Goal: Book appointment/travel/reservation

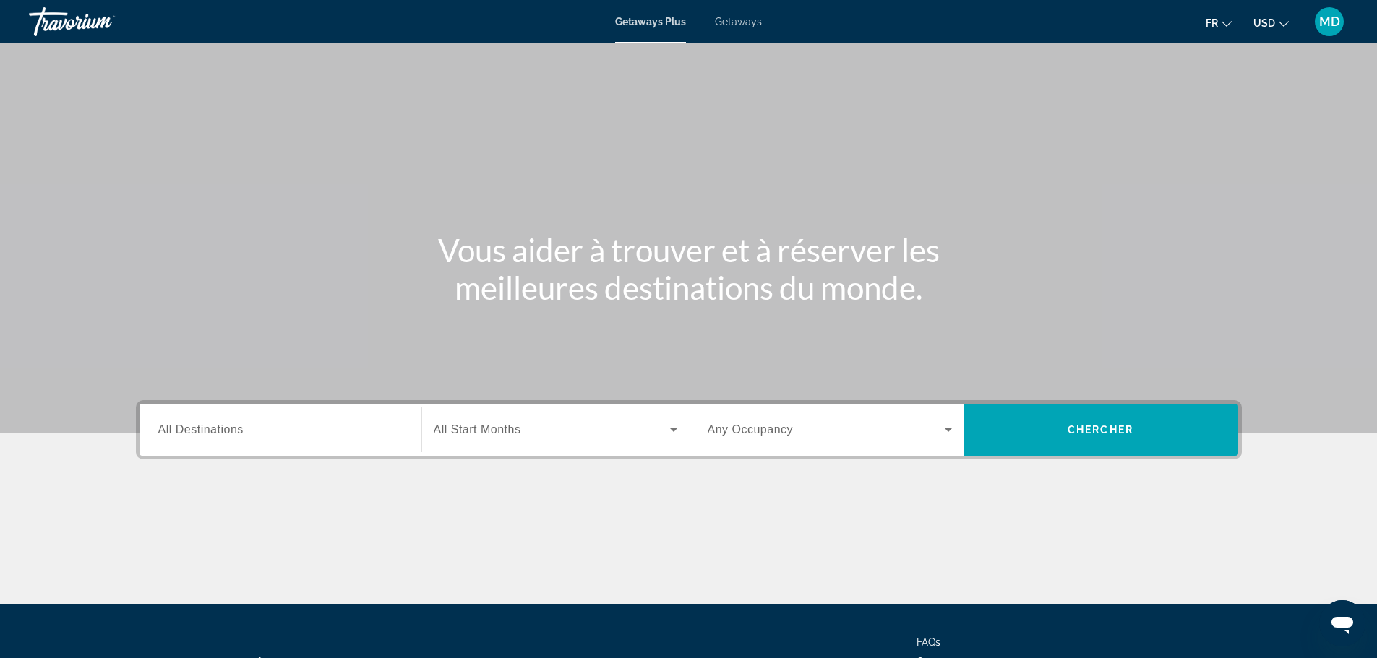
click at [272, 431] on input "Destination All Destinations" at bounding box center [280, 430] width 244 height 17
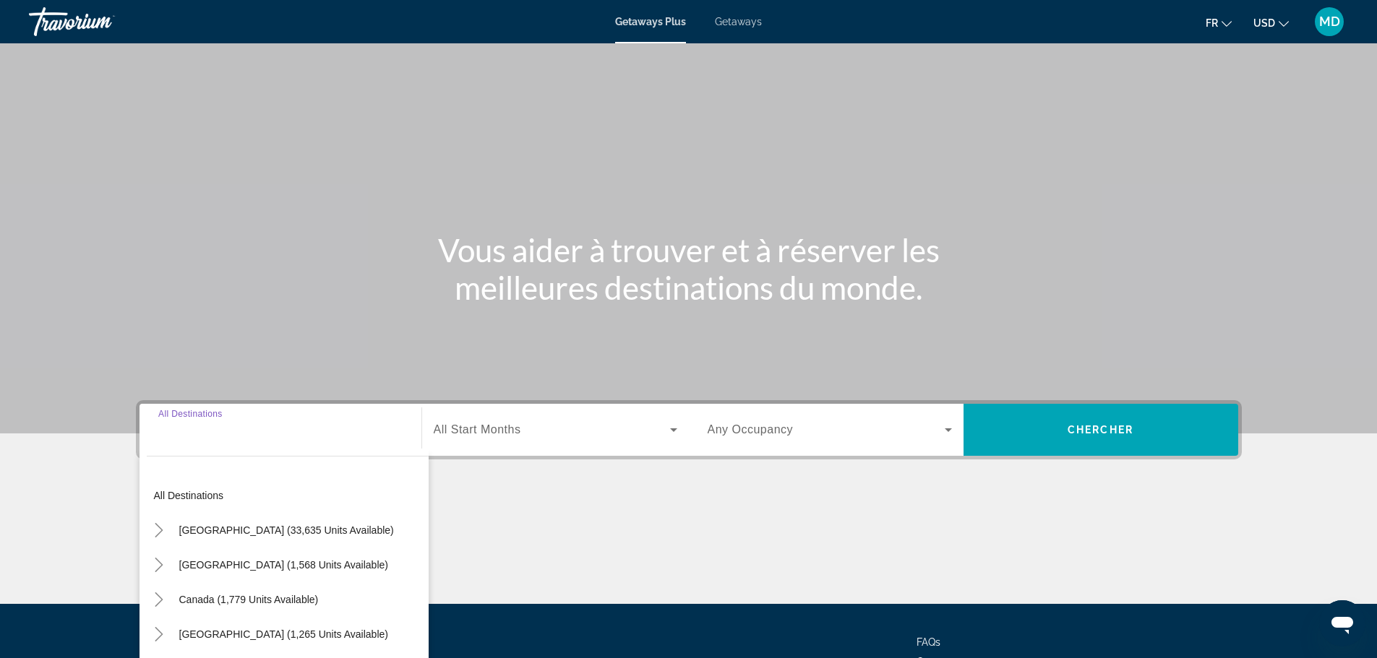
scroll to position [123, 0]
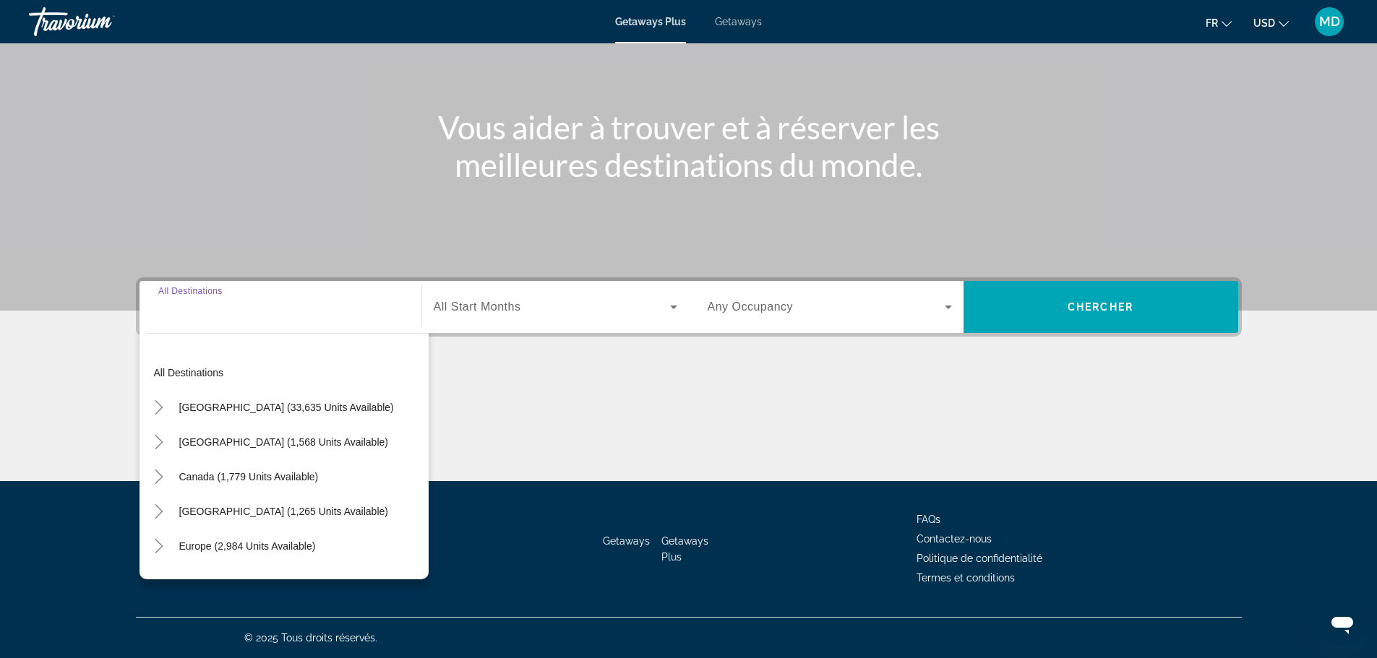
click at [570, 301] on span "Search widget" at bounding box center [552, 306] width 236 height 17
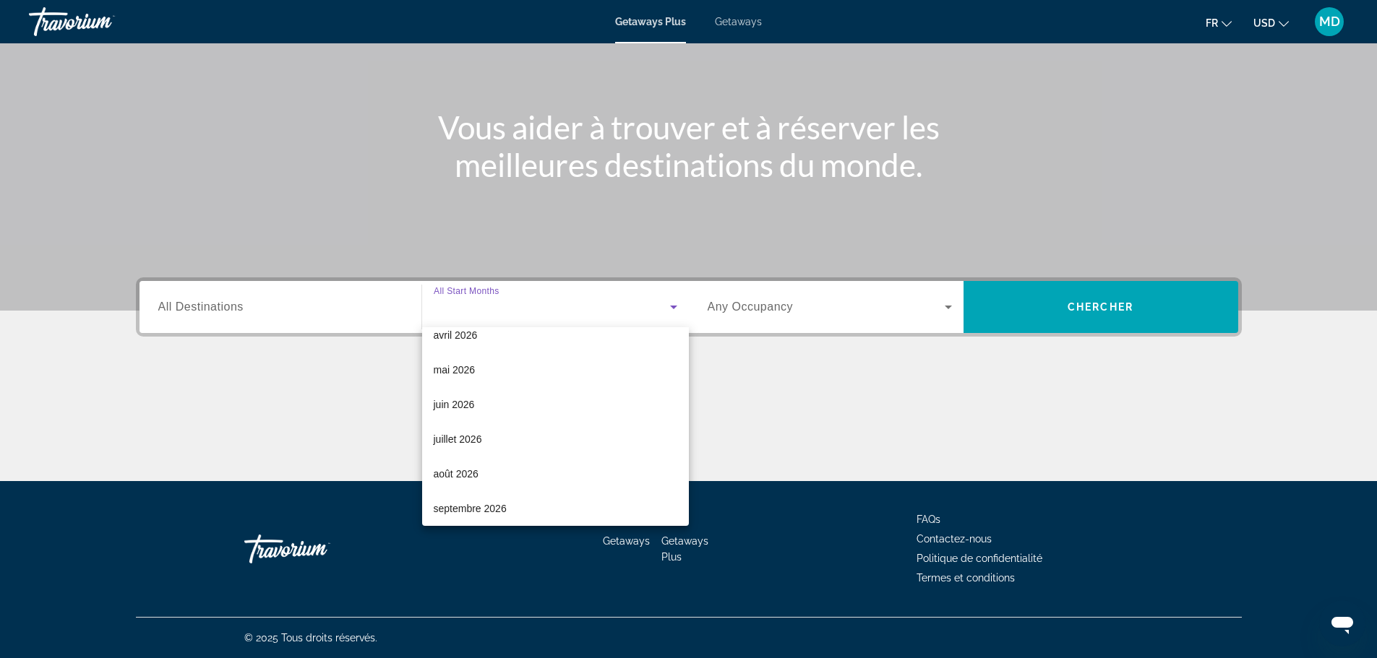
scroll to position [298, 0]
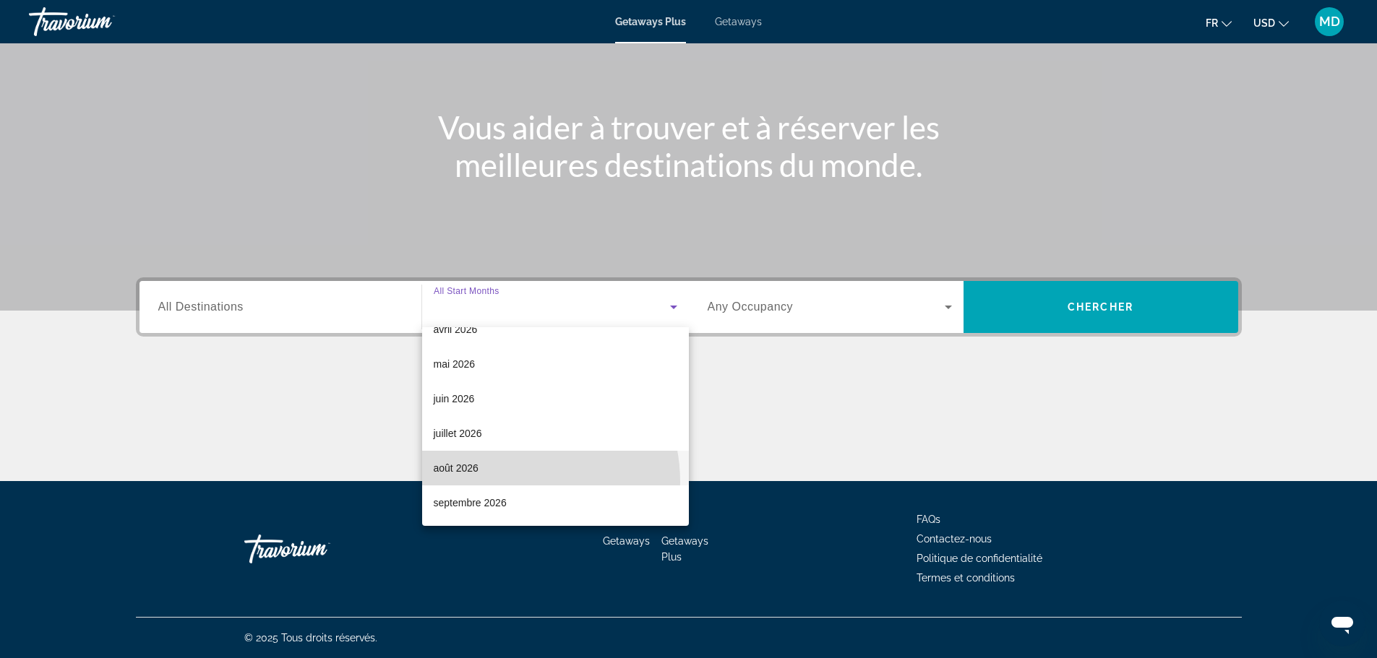
click at [507, 482] on mat-option "août 2026" at bounding box center [555, 468] width 267 height 35
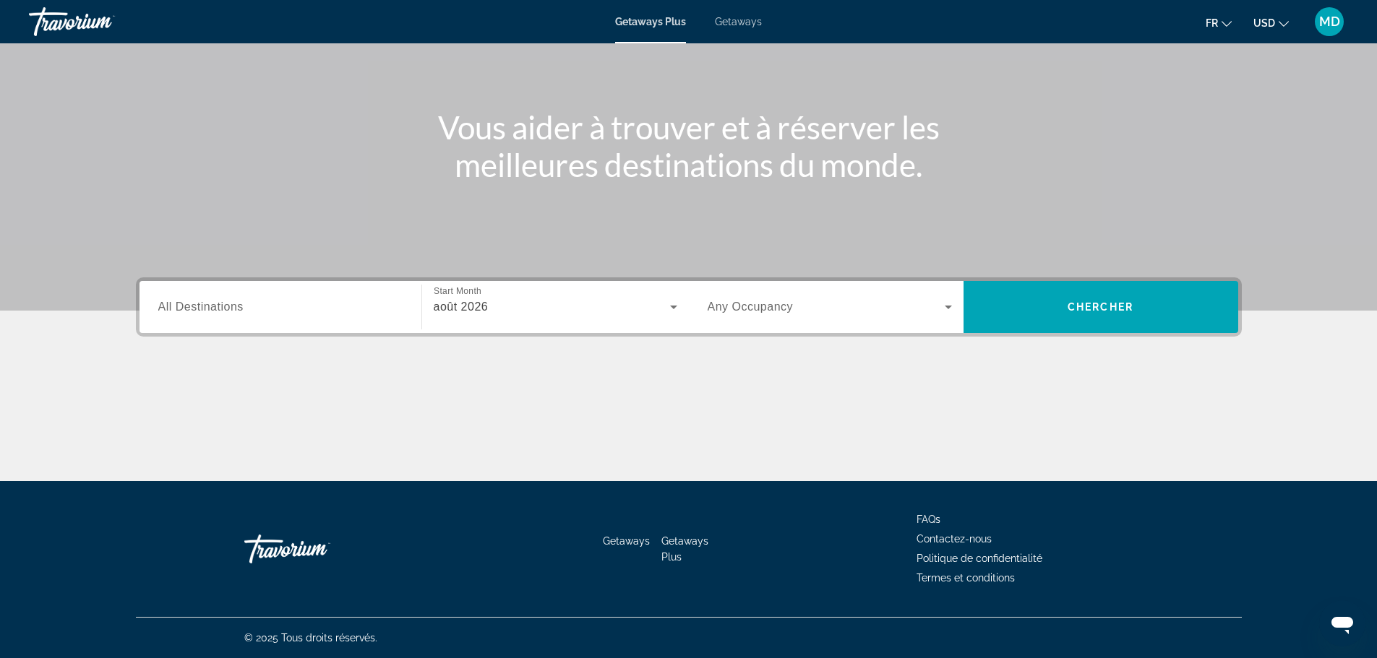
click at [502, 296] on div "août 2026" at bounding box center [556, 307] width 244 height 40
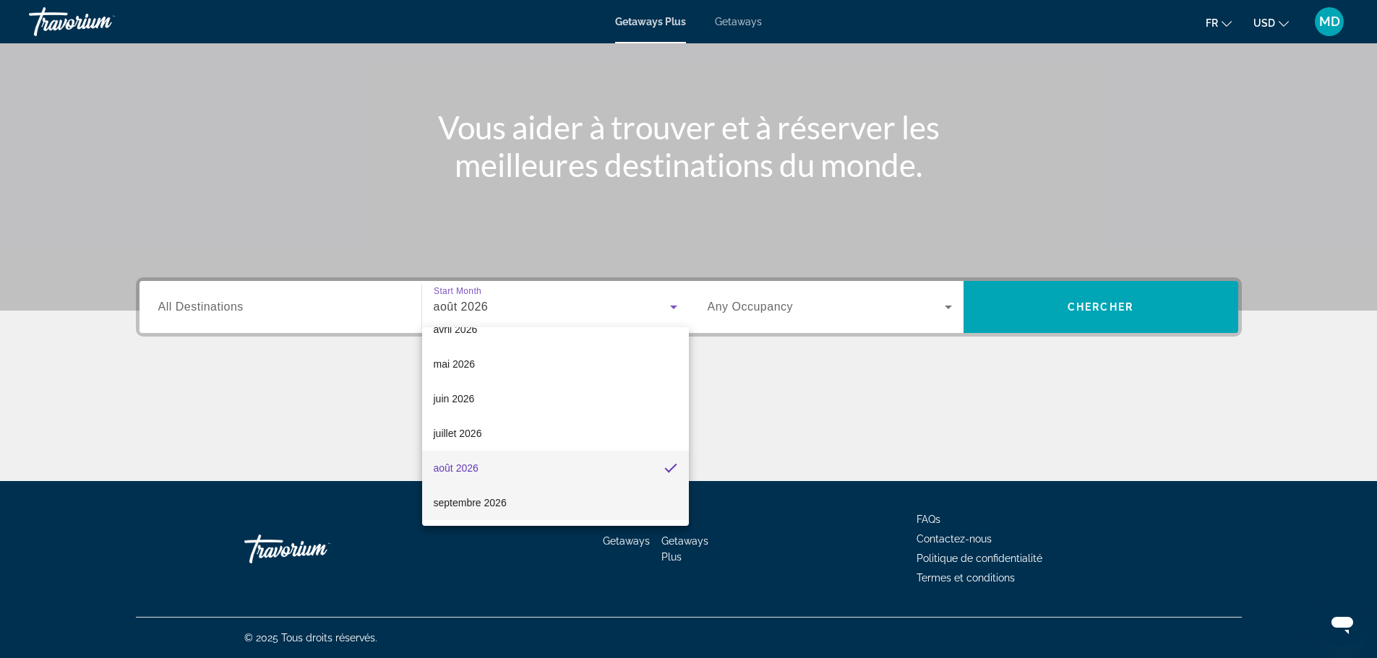
click at [502, 491] on mat-option "septembre 2026" at bounding box center [555, 503] width 267 height 35
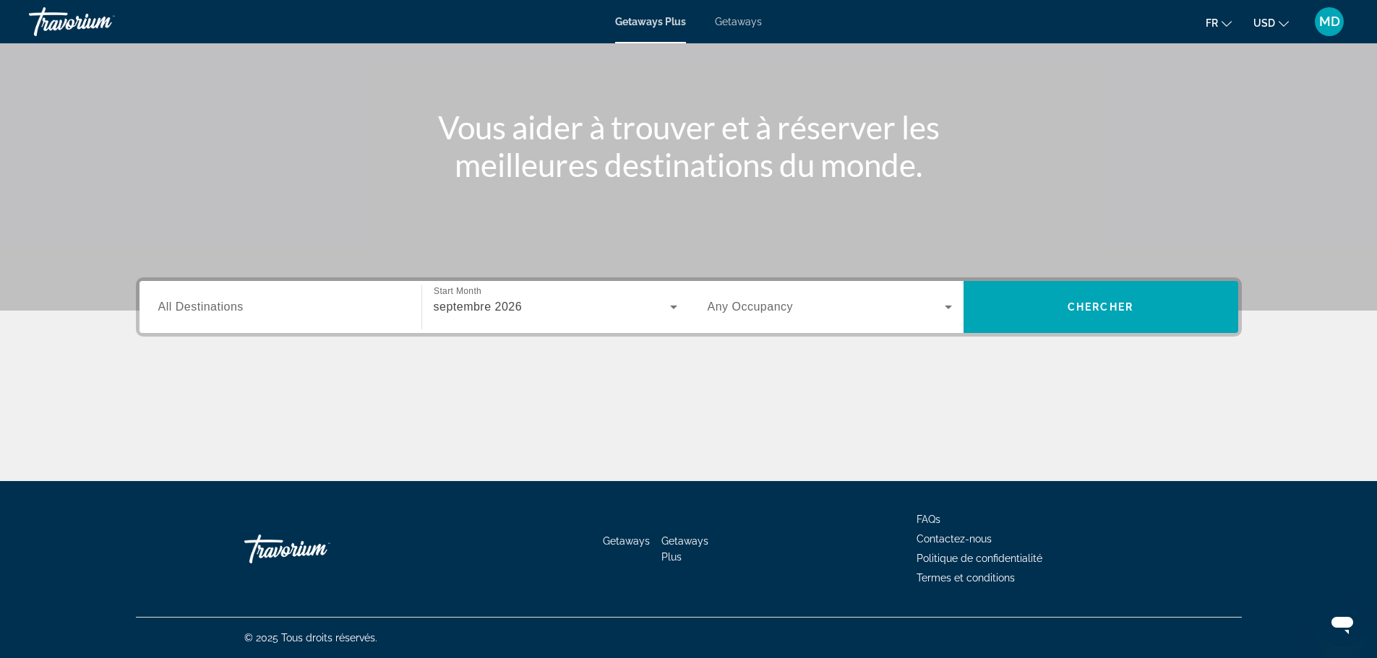
click at [818, 286] on div "Occupancy Any Occupancy" at bounding box center [829, 307] width 267 height 52
click at [801, 313] on span "Search widget" at bounding box center [825, 306] width 237 height 17
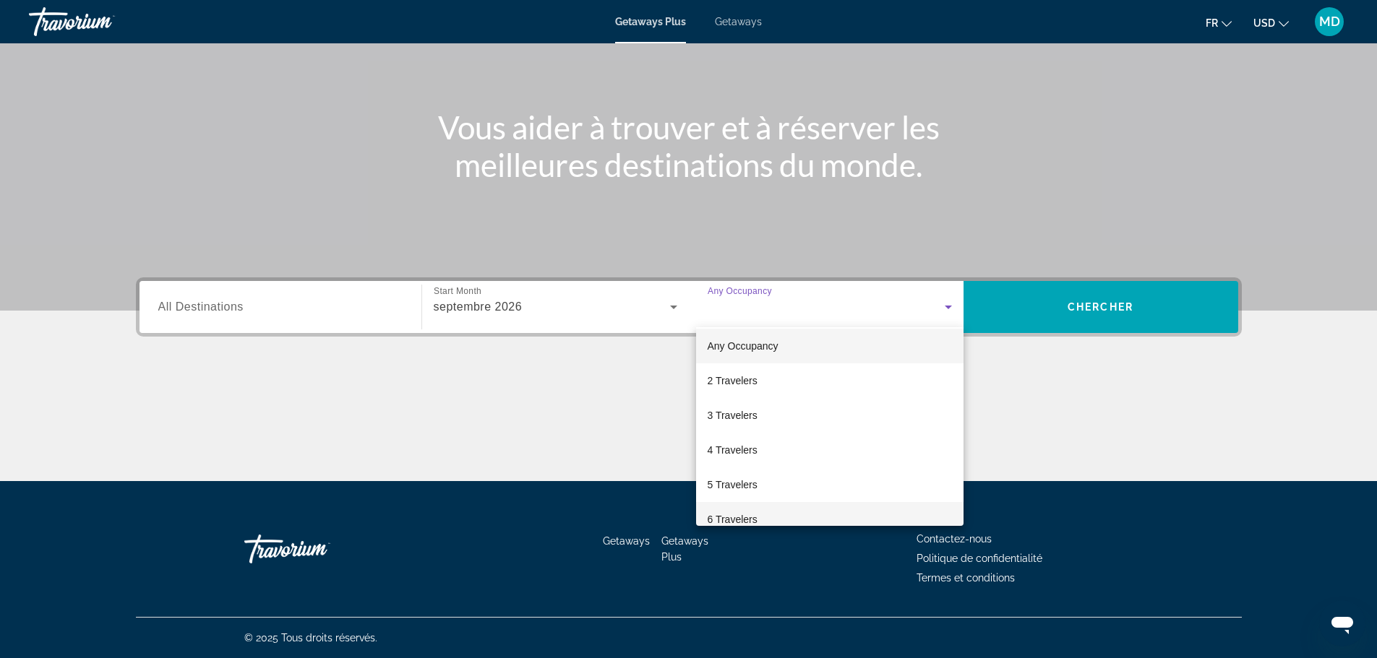
scroll to position [0, 0]
click at [801, 382] on mat-option "2 Travelers" at bounding box center [829, 385] width 267 height 35
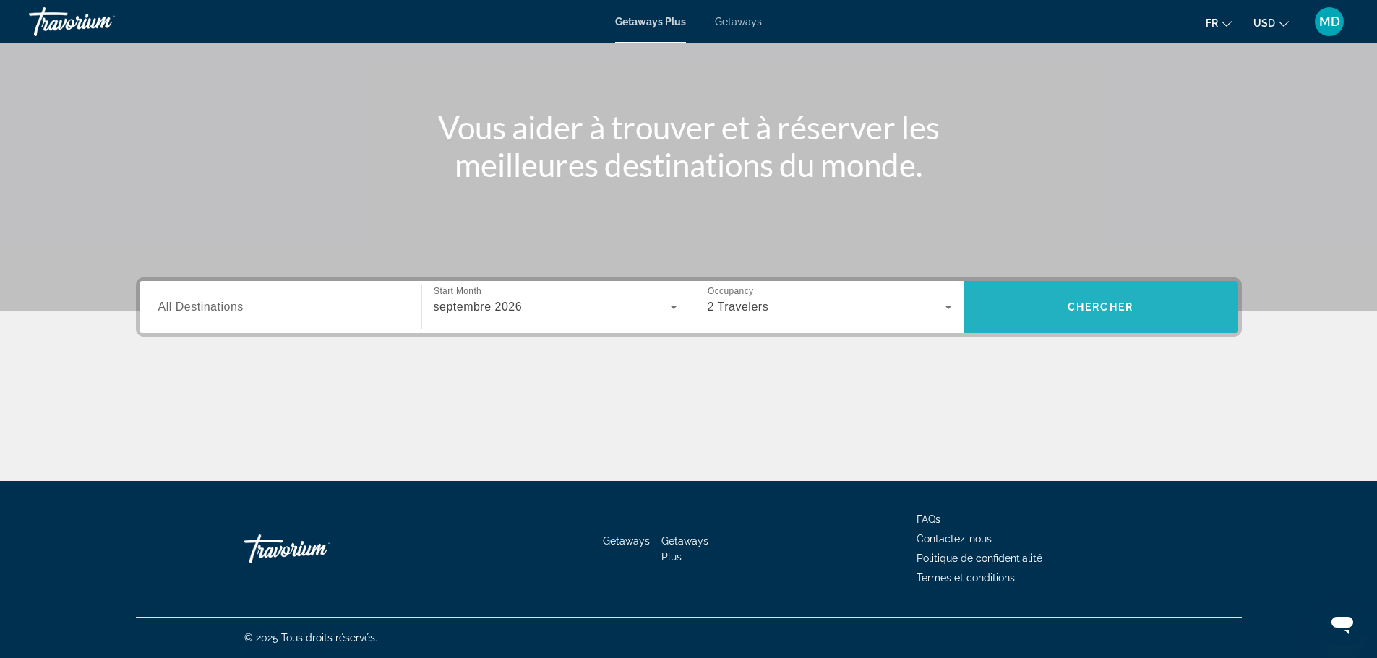
click at [1105, 305] on span "Chercher" at bounding box center [1100, 307] width 66 height 12
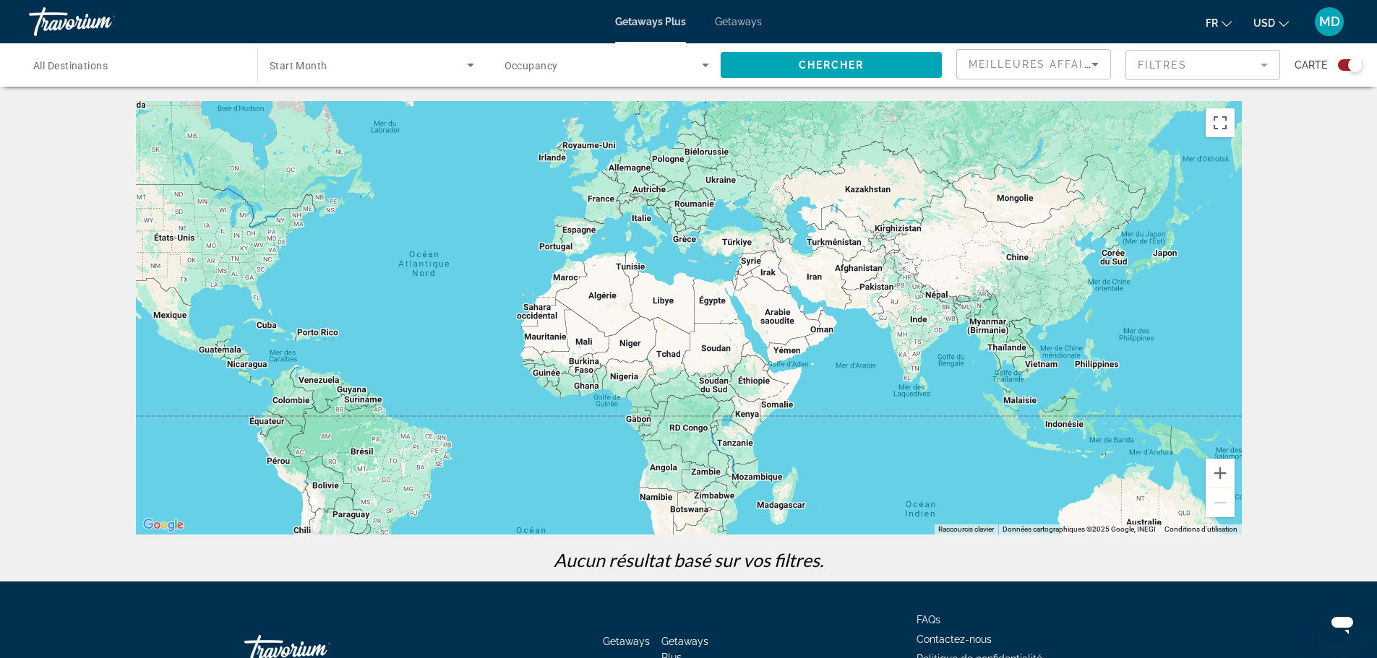
drag, startPoint x: 812, startPoint y: 434, endPoint x: 590, endPoint y: 401, distance: 224.9
click at [590, 401] on div "Main content" at bounding box center [689, 318] width 1106 height 434
click at [361, 61] on span "Search widget" at bounding box center [368, 64] width 197 height 17
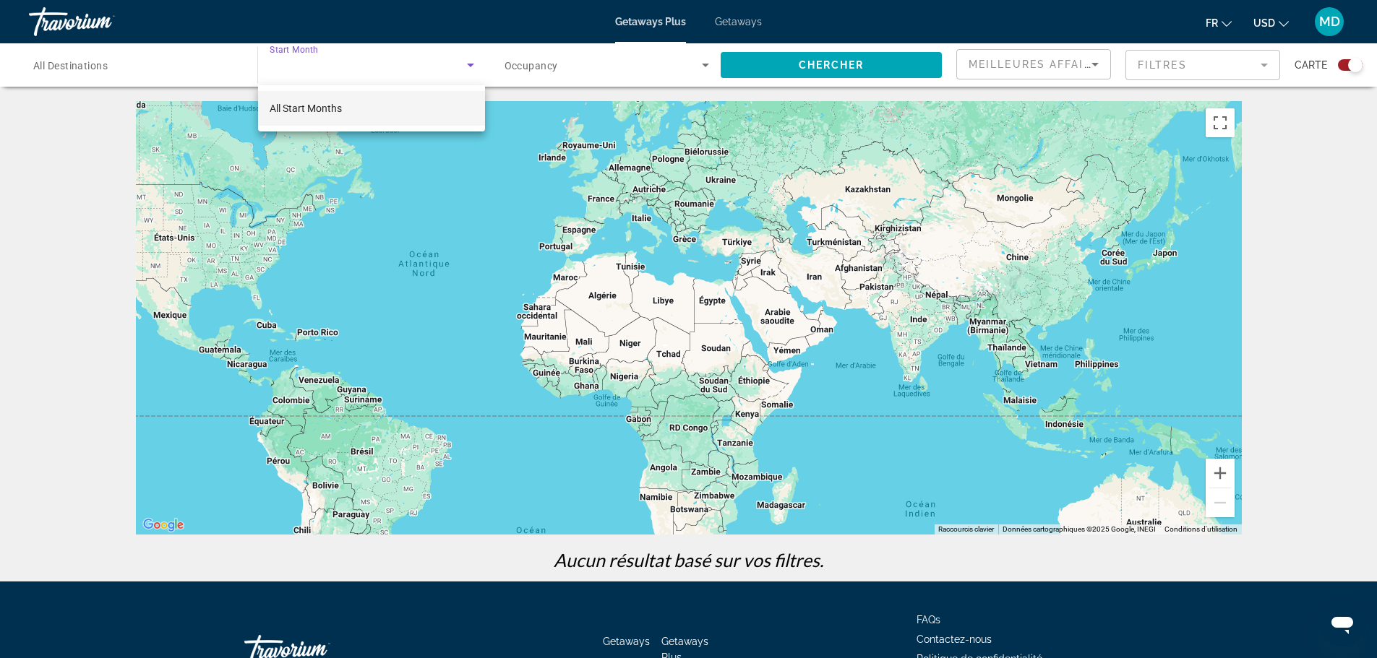
click at [742, 25] on div at bounding box center [688, 329] width 1377 height 658
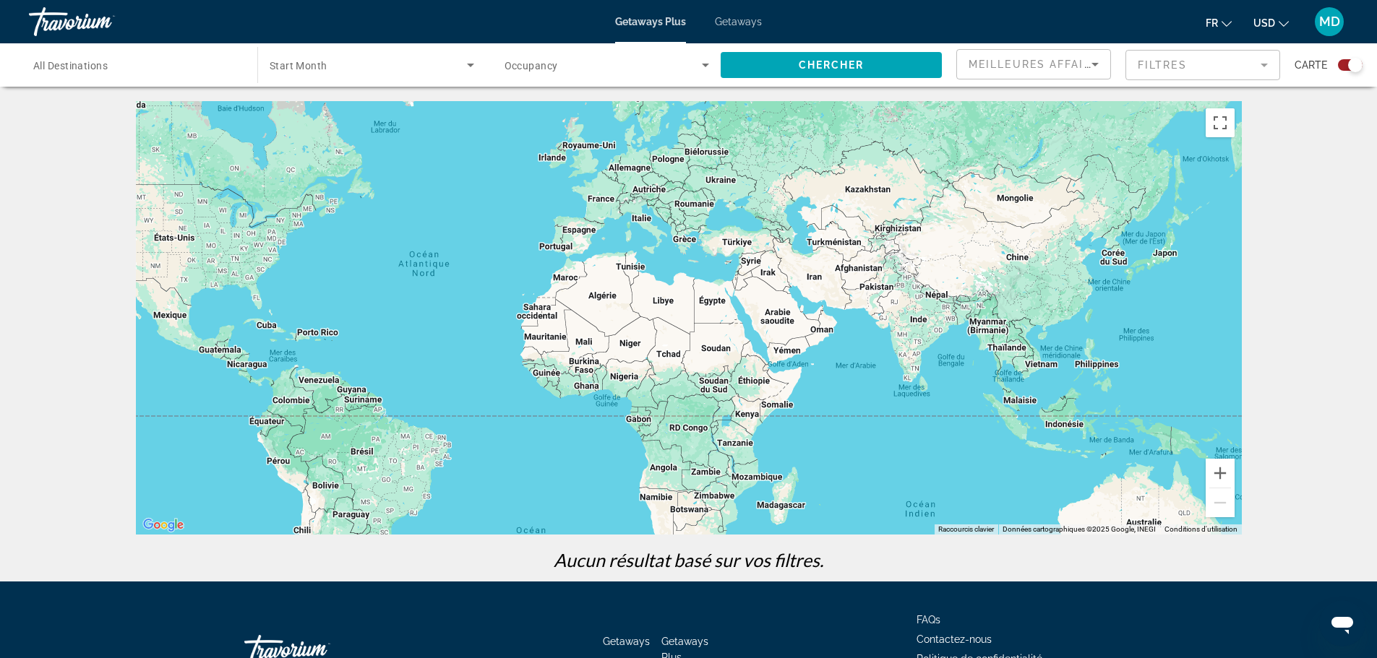
drag, startPoint x: 737, startPoint y: 13, endPoint x: 742, endPoint y: 27, distance: 14.6
click at [739, 20] on div "Getaways Plus Getaways fr English Español Français Italiano Português русский U…" at bounding box center [688, 22] width 1377 height 38
click at [742, 27] on span "Getaways" at bounding box center [738, 22] width 47 height 12
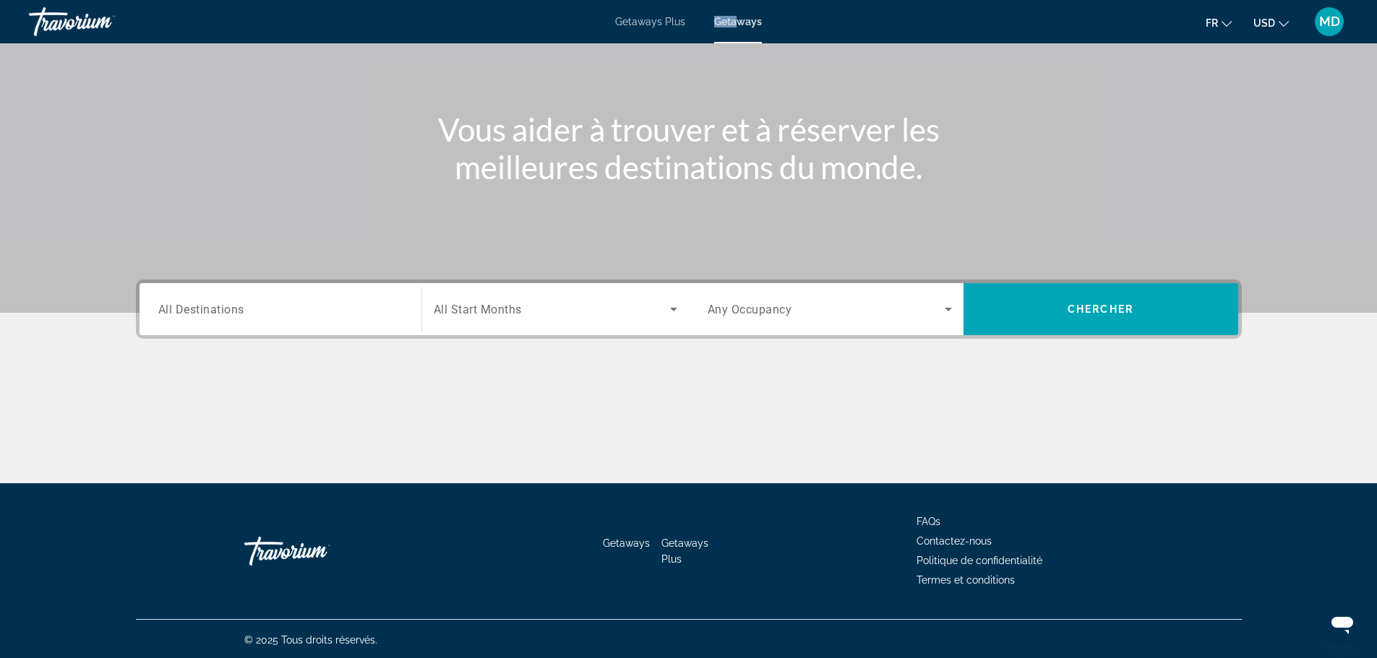
scroll to position [123, 0]
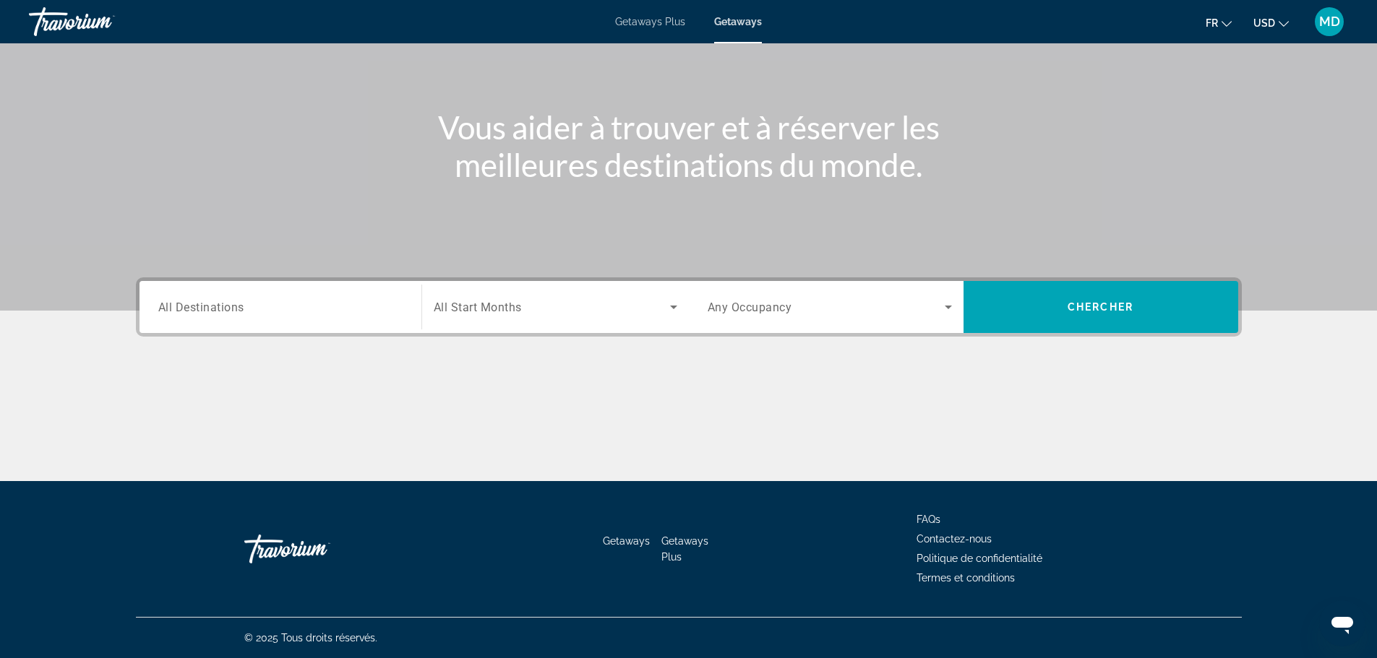
click at [514, 303] on span "All Start Months" at bounding box center [478, 308] width 88 height 14
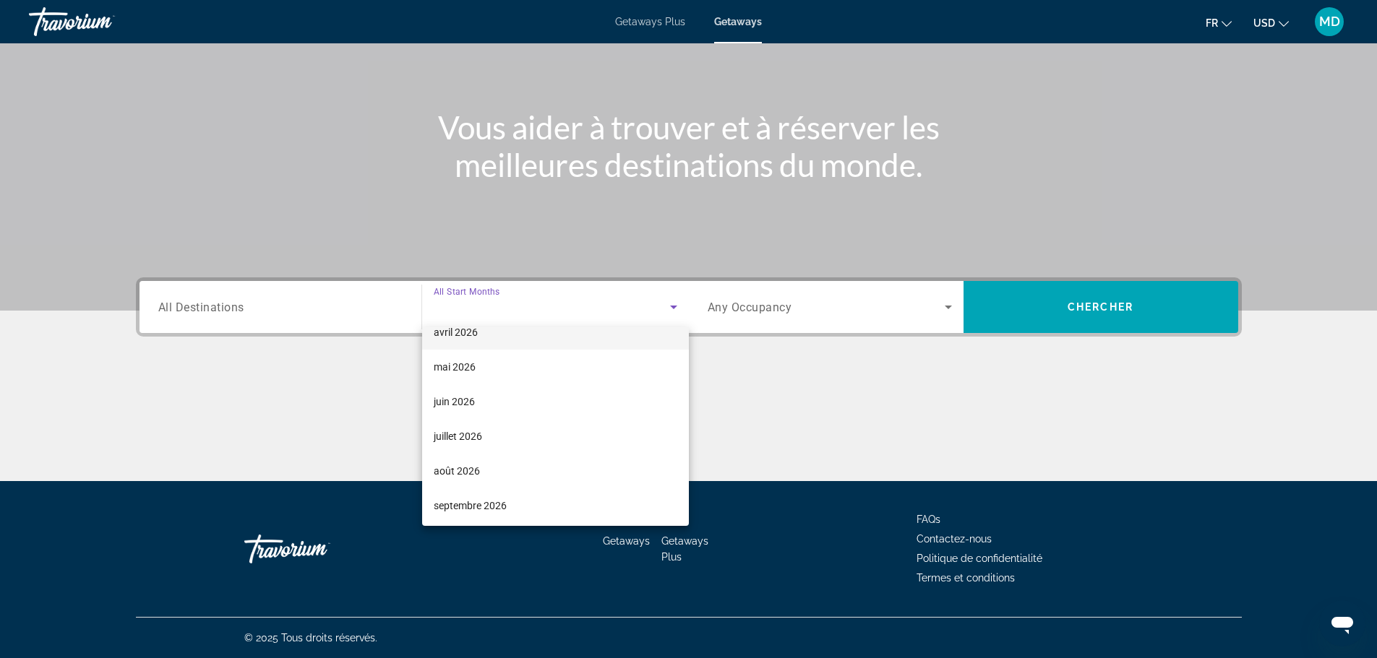
scroll to position [298, 0]
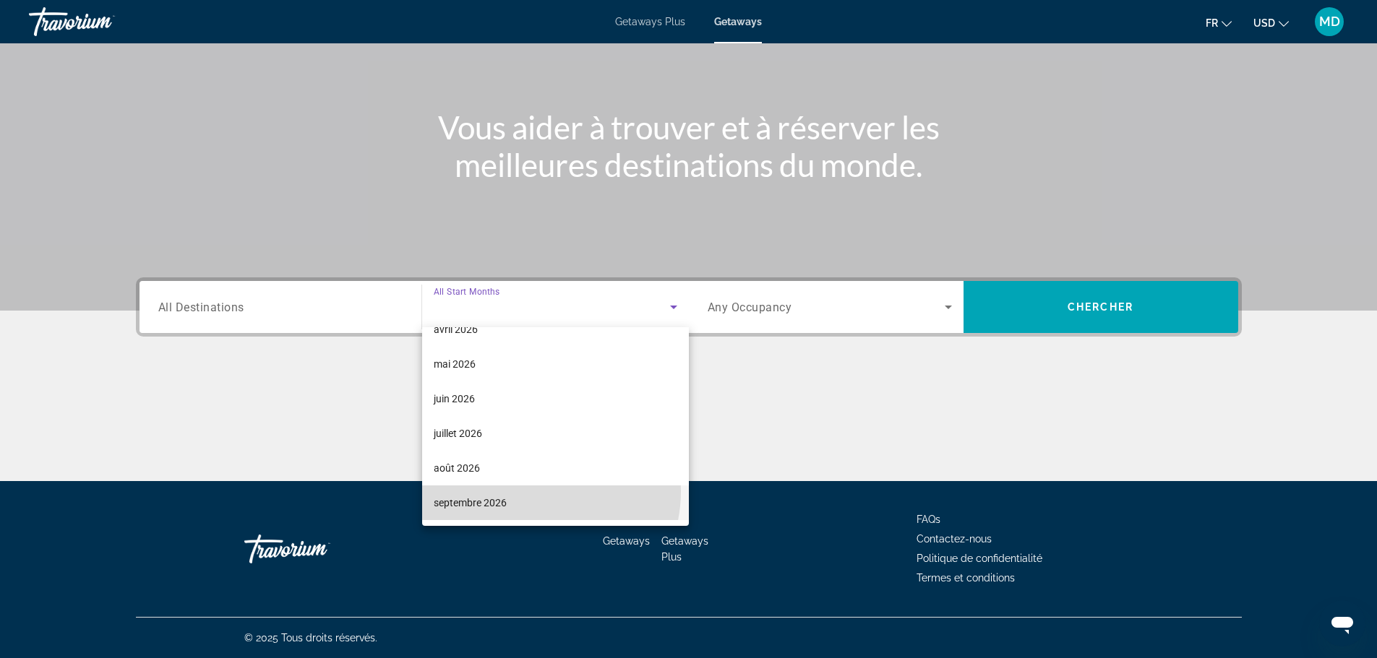
click at [536, 491] on mat-option "septembre 2026" at bounding box center [555, 503] width 267 height 35
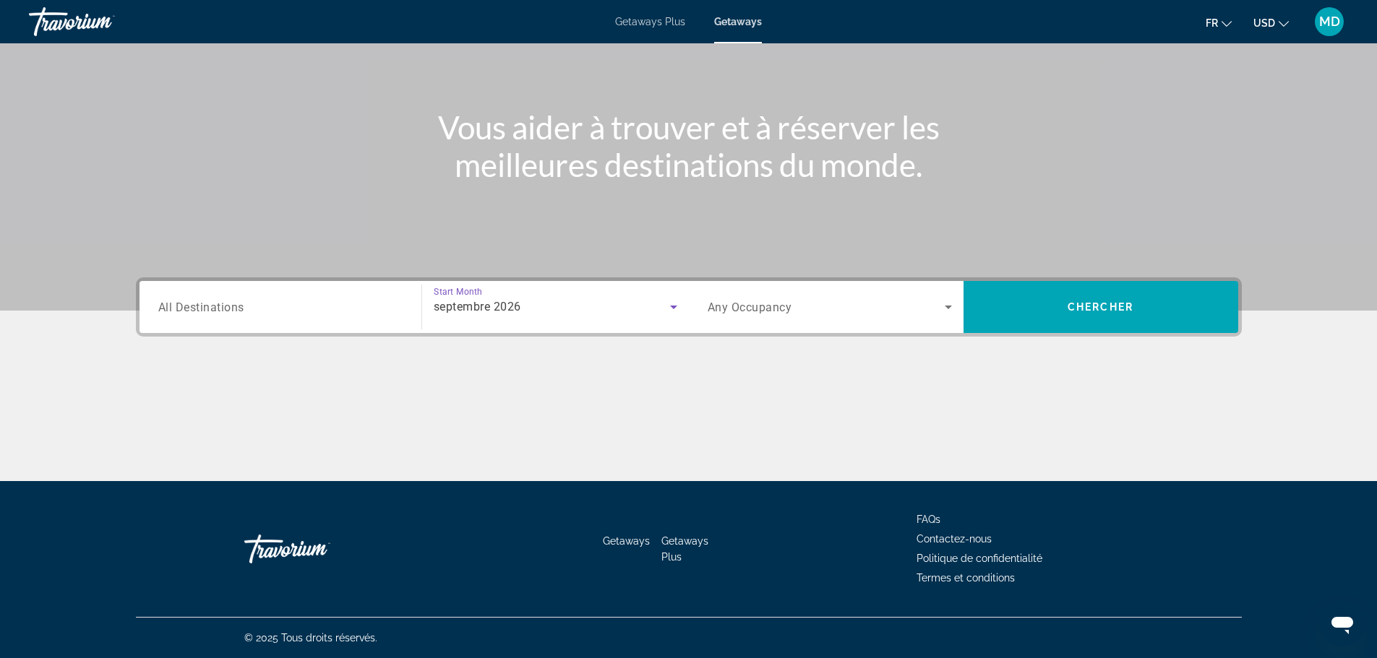
click at [816, 312] on span "Search widget" at bounding box center [825, 306] width 237 height 17
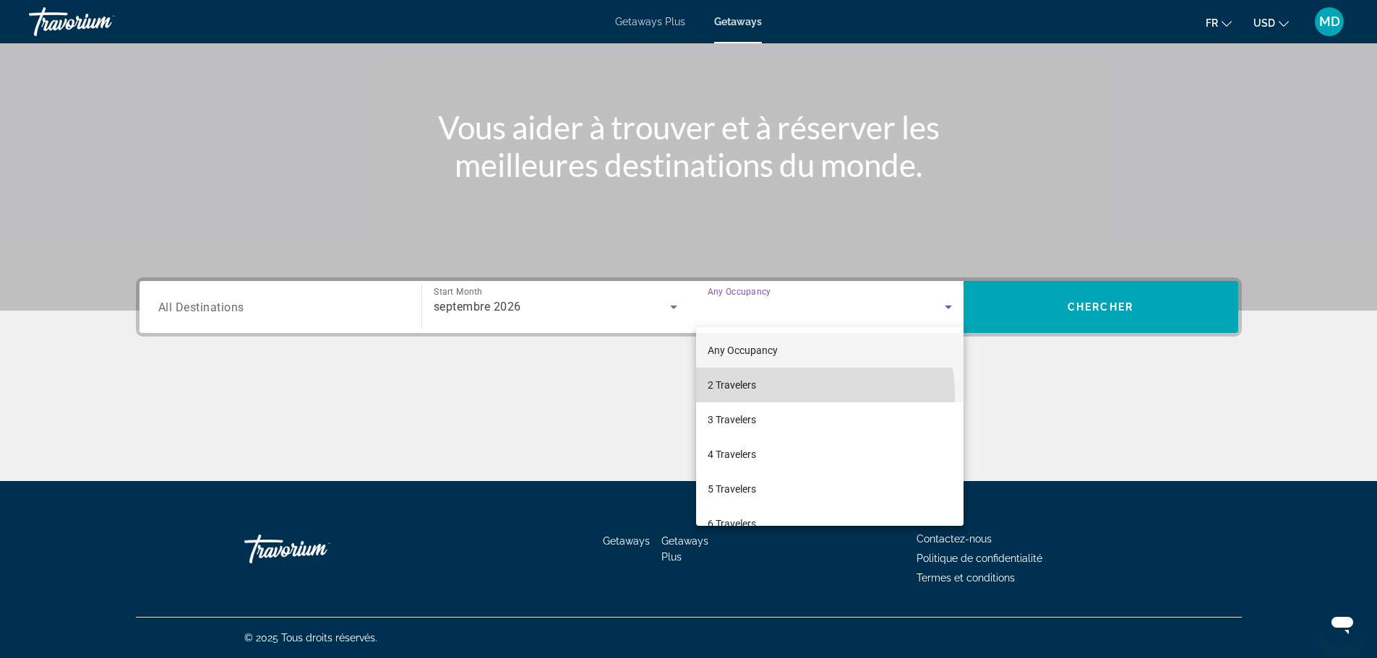
click at [801, 395] on mat-option "2 Travelers" at bounding box center [829, 385] width 267 height 35
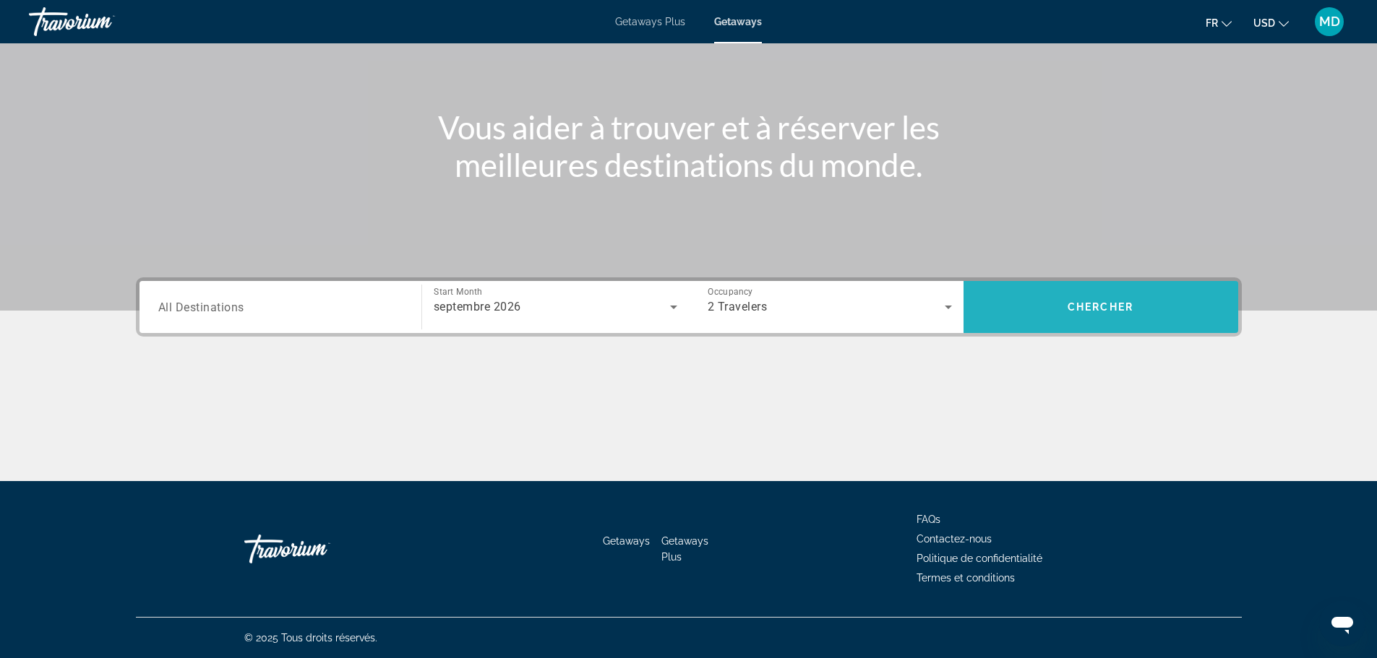
click at [1089, 309] on span "Chercher" at bounding box center [1100, 307] width 66 height 12
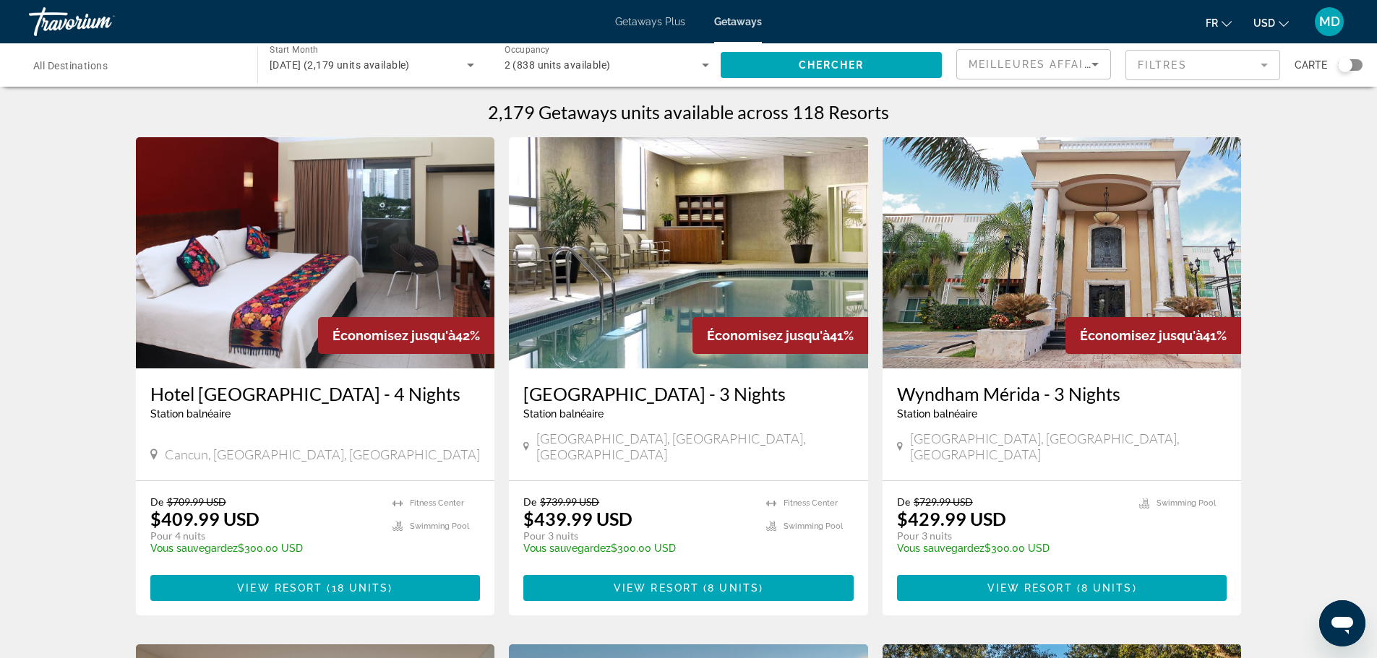
click at [1185, 61] on mat-form-field "Filtres" at bounding box center [1202, 65] width 155 height 30
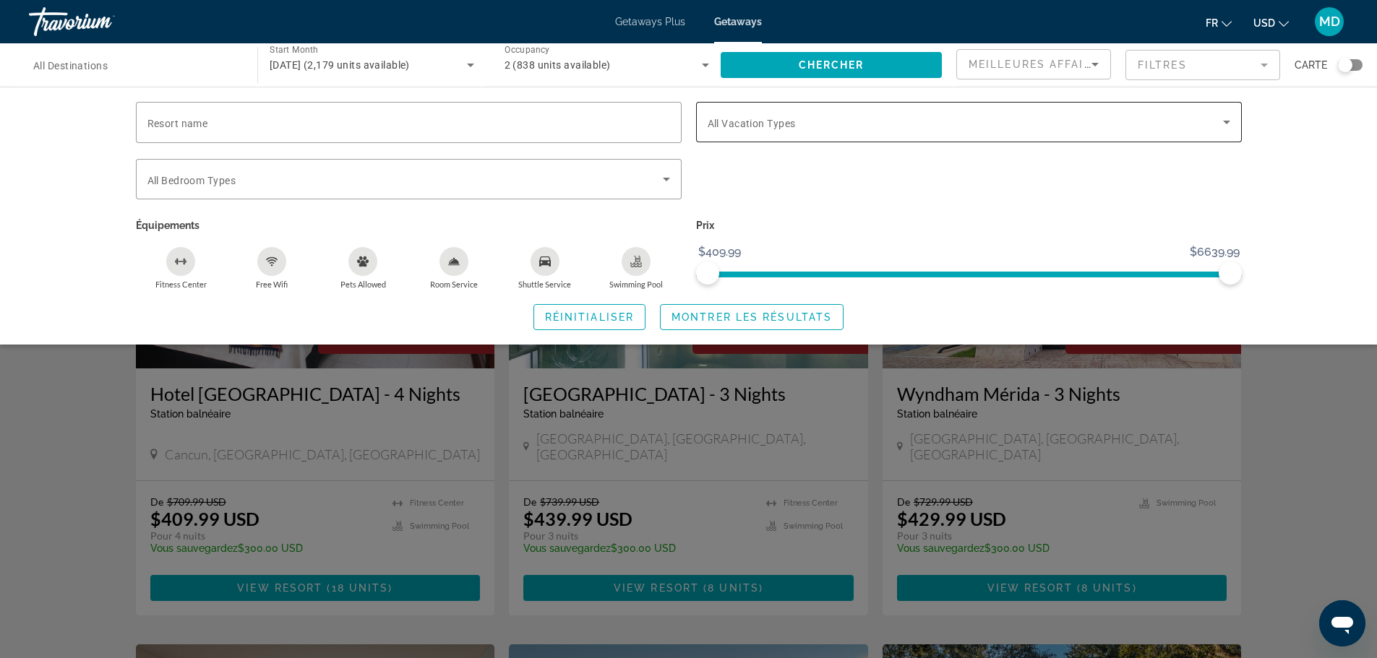
click at [746, 128] on span "All Vacation Types" at bounding box center [751, 124] width 88 height 12
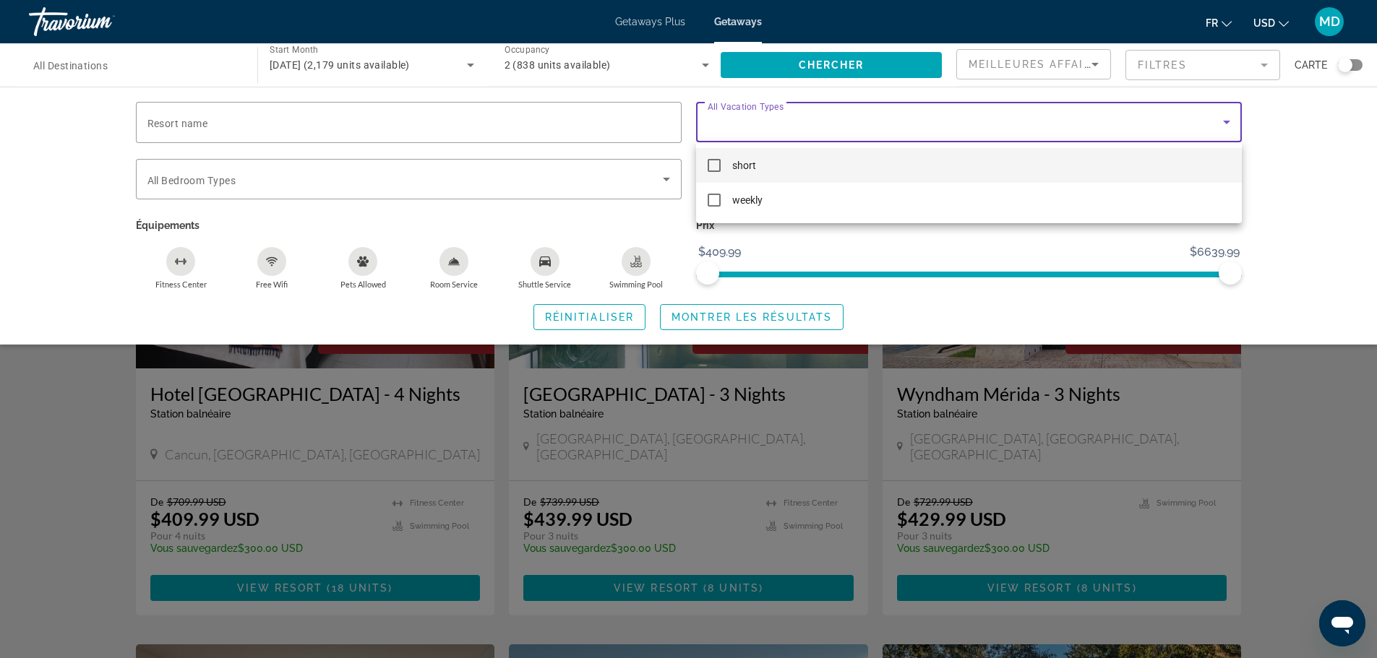
click at [710, 163] on mat-pseudo-checkbox at bounding box center [713, 165] width 13 height 13
click at [361, 304] on div at bounding box center [688, 329] width 1377 height 658
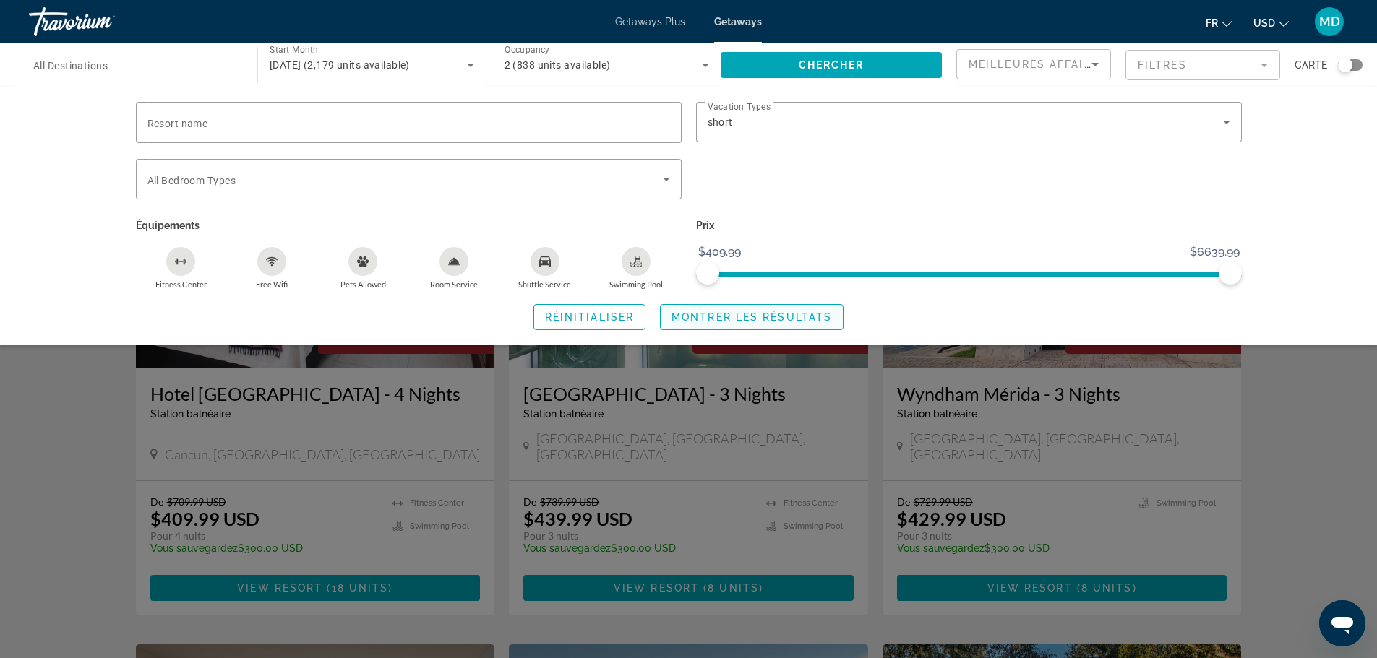
click at [744, 317] on span "Montrer les résultats" at bounding box center [751, 317] width 160 height 12
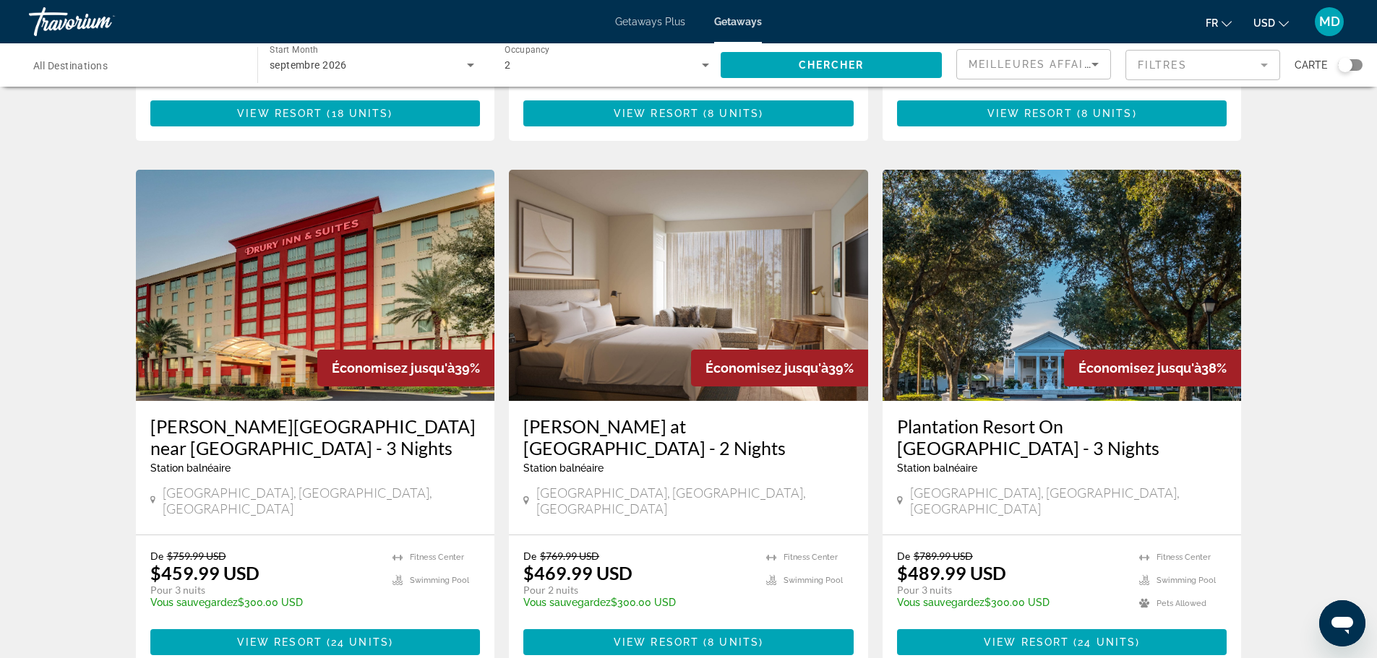
scroll to position [482, 0]
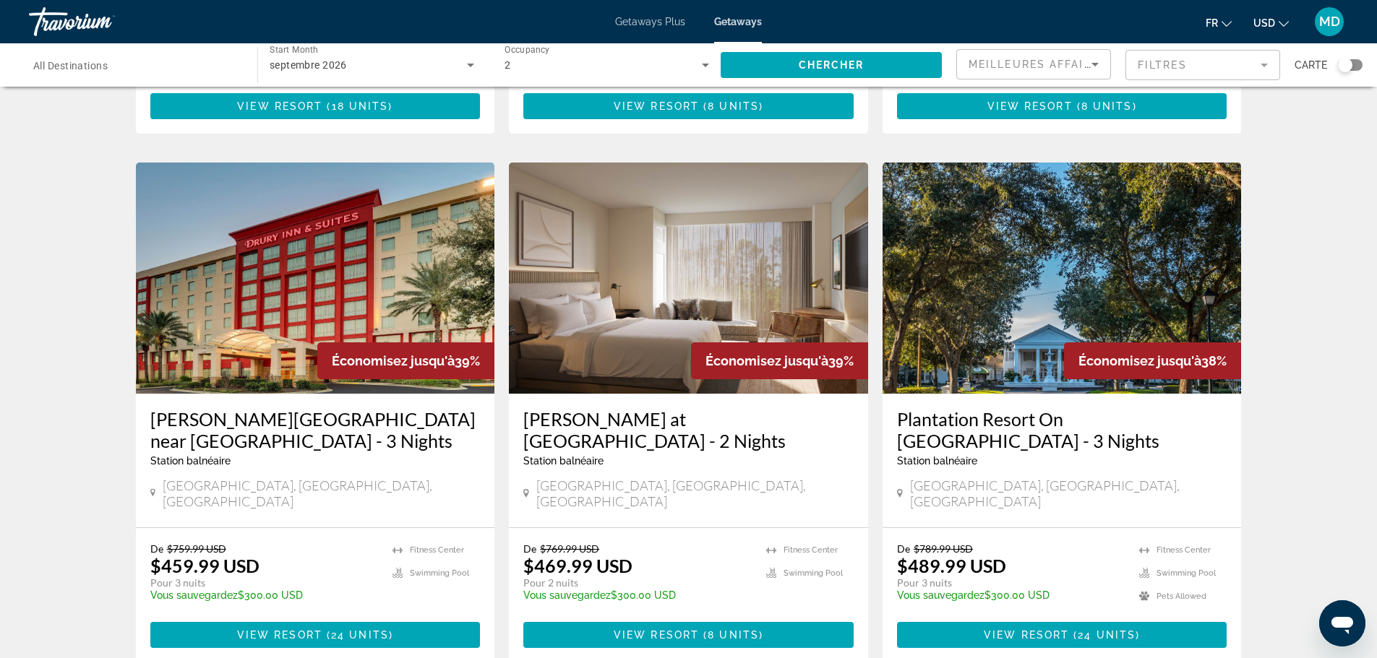
click at [1341, 60] on div "Search widget" at bounding box center [1345, 65] width 14 height 14
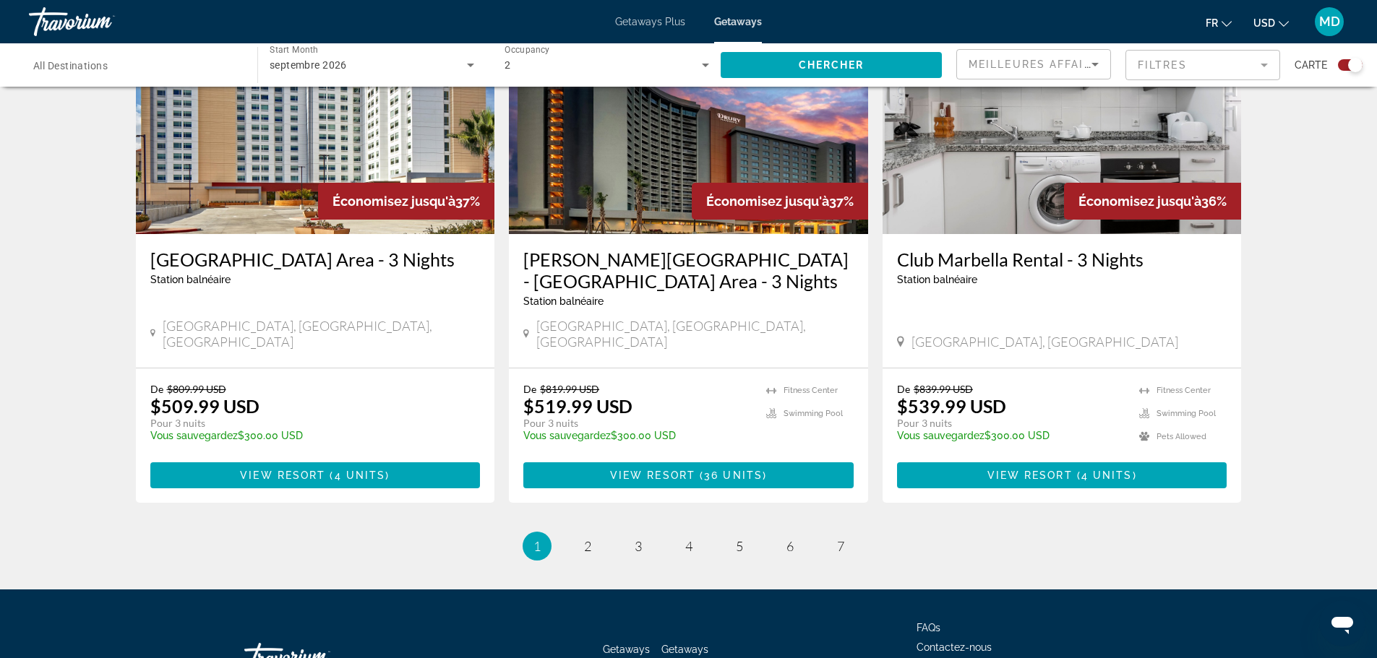
scroll to position [2192, 0]
